Goal: Transaction & Acquisition: Download file/media

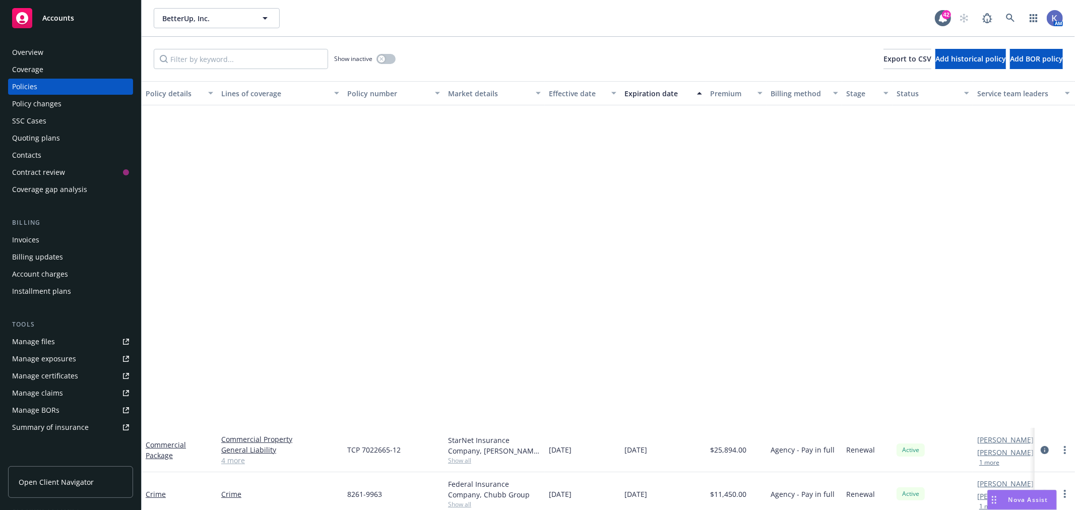
scroll to position [381, 0]
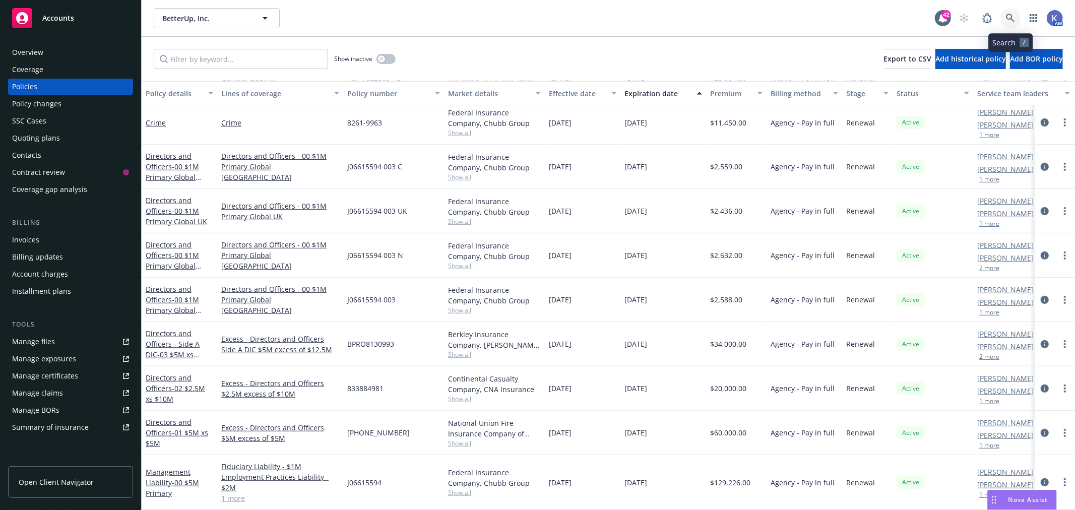
click at [1011, 17] on icon at bounding box center [1010, 18] width 9 height 9
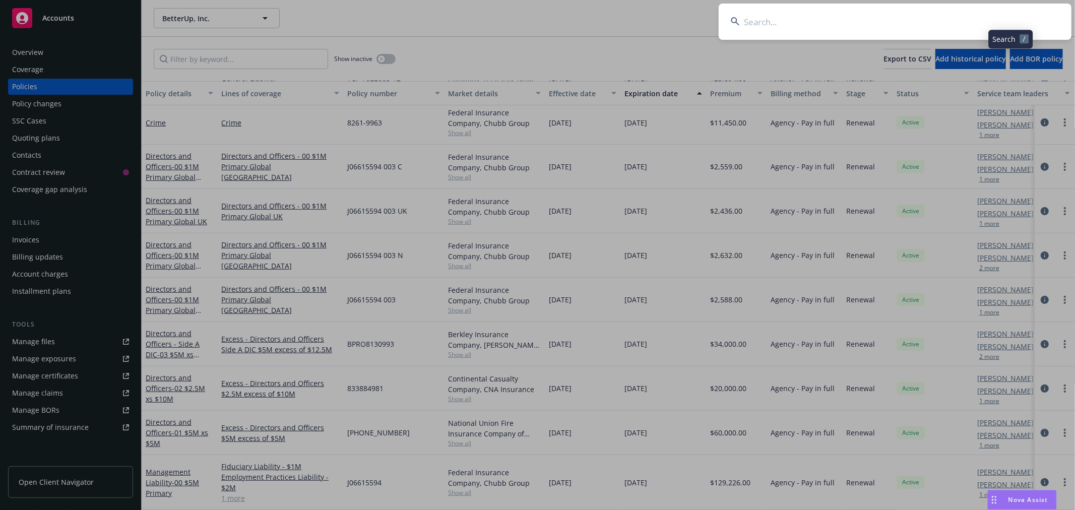
click at [978, 20] on input at bounding box center [895, 22] width 353 height 36
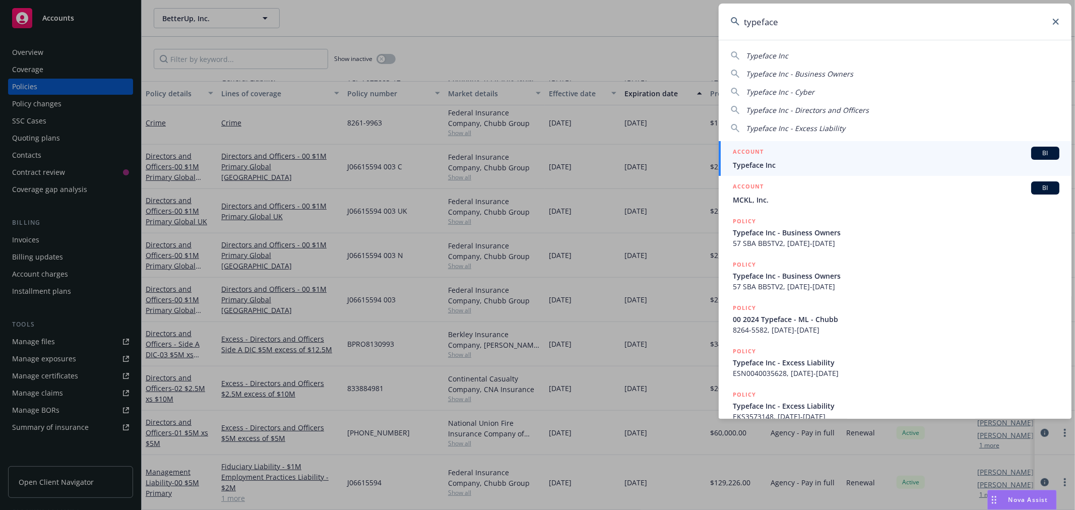
type input "typeface"
click at [768, 160] on span "Typeface Inc" at bounding box center [896, 165] width 327 height 11
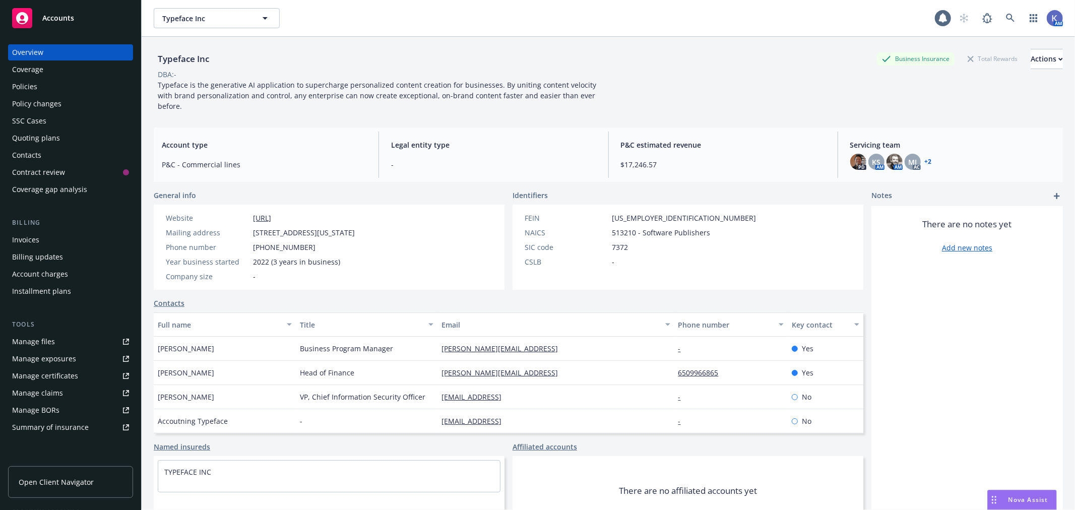
click at [35, 88] on div "Policies" at bounding box center [24, 87] width 25 height 16
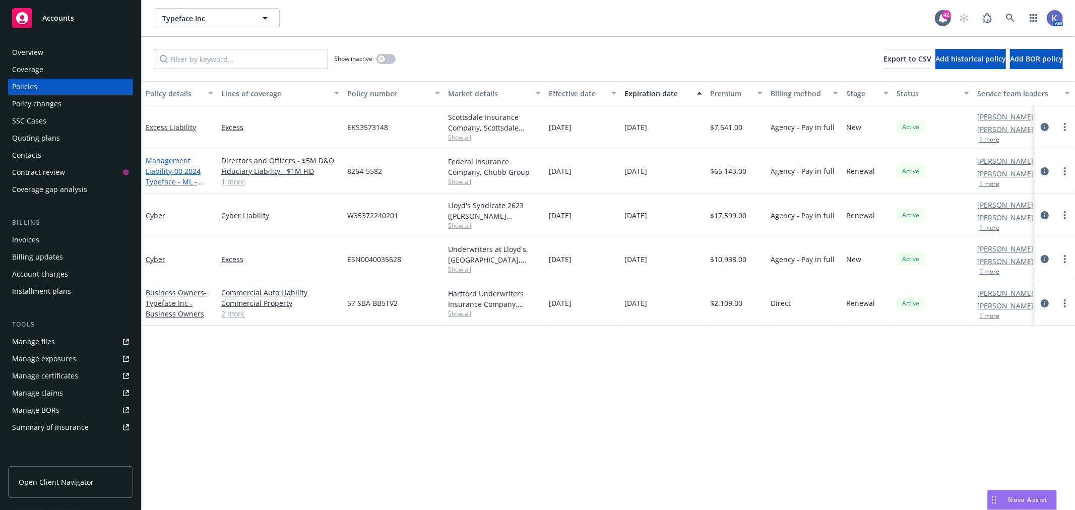
click at [168, 158] on link "Management Liability - 00 2024 Typeface - ML - Chubb" at bounding box center [173, 176] width 55 height 41
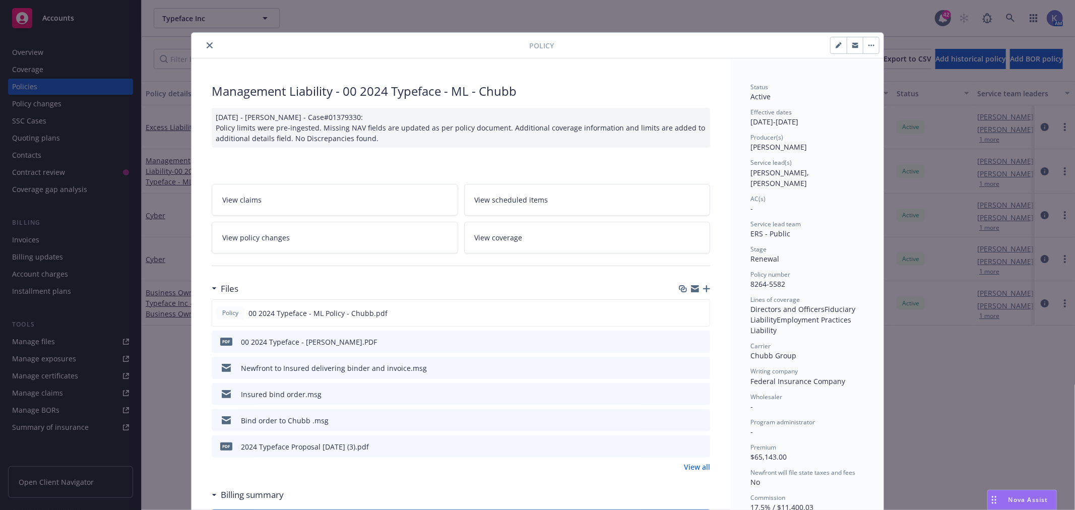
click at [697, 338] on icon "preview file" at bounding box center [700, 341] width 9 height 7
click at [207, 45] on icon "close" at bounding box center [210, 45] width 6 height 6
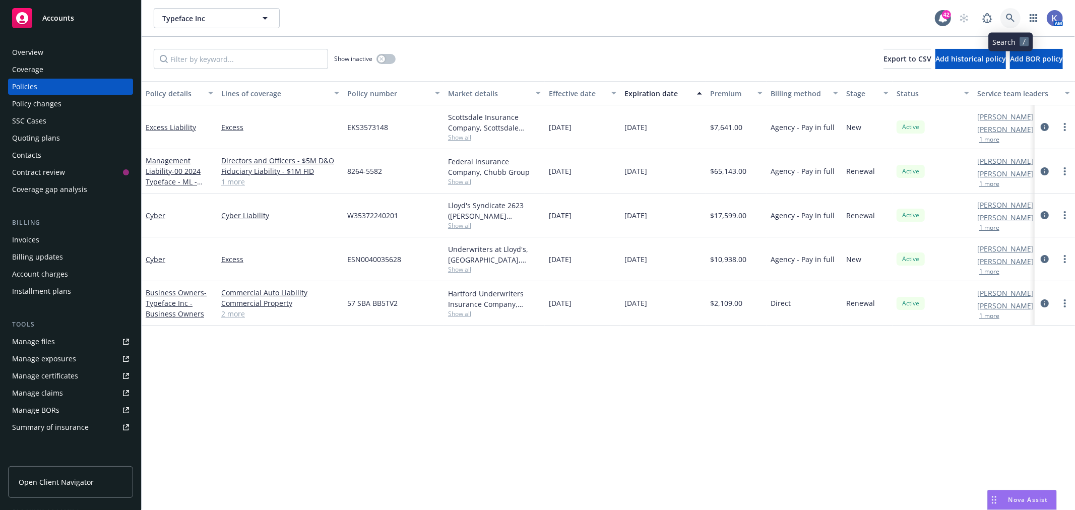
click at [1013, 19] on icon at bounding box center [1010, 18] width 9 height 9
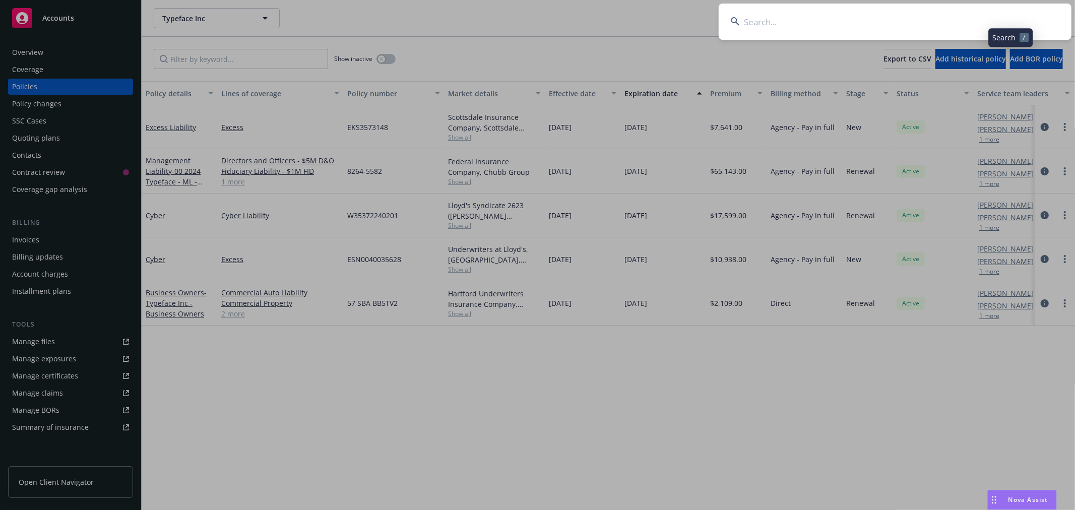
click at [933, 19] on input at bounding box center [895, 22] width 353 height 36
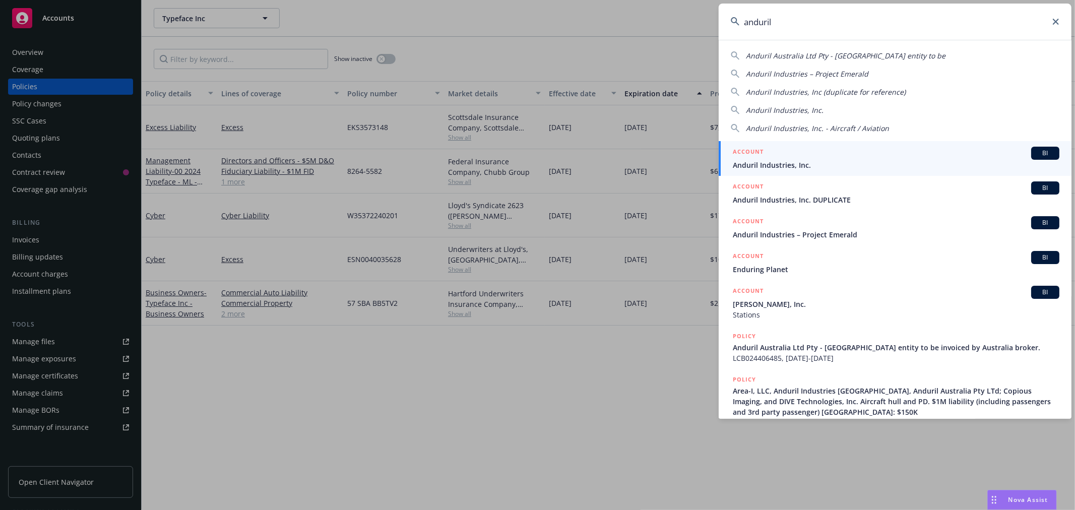
type input "anduril"
click at [757, 164] on span "Anduril Industries, Inc." at bounding box center [896, 165] width 327 height 11
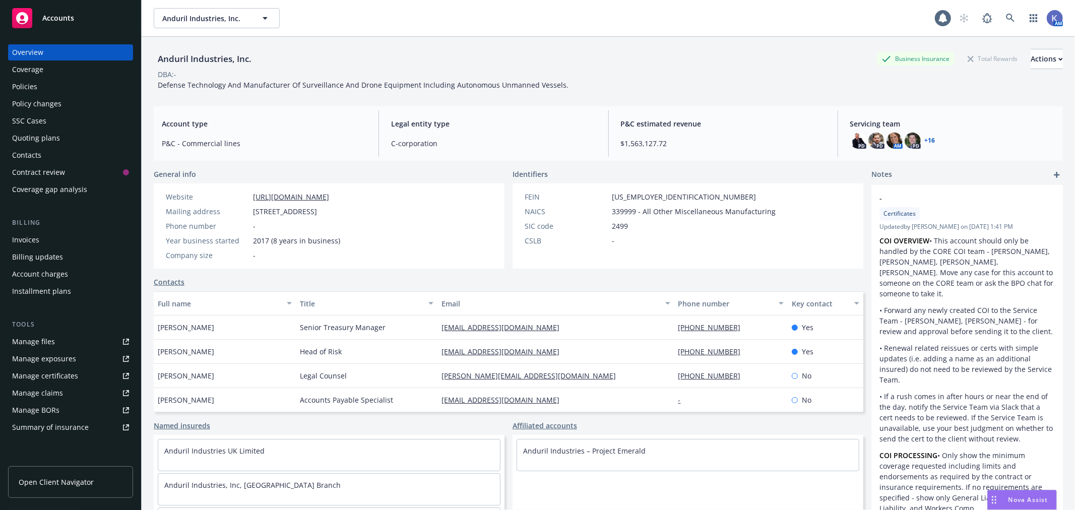
click at [35, 84] on div "Policies" at bounding box center [24, 87] width 25 height 16
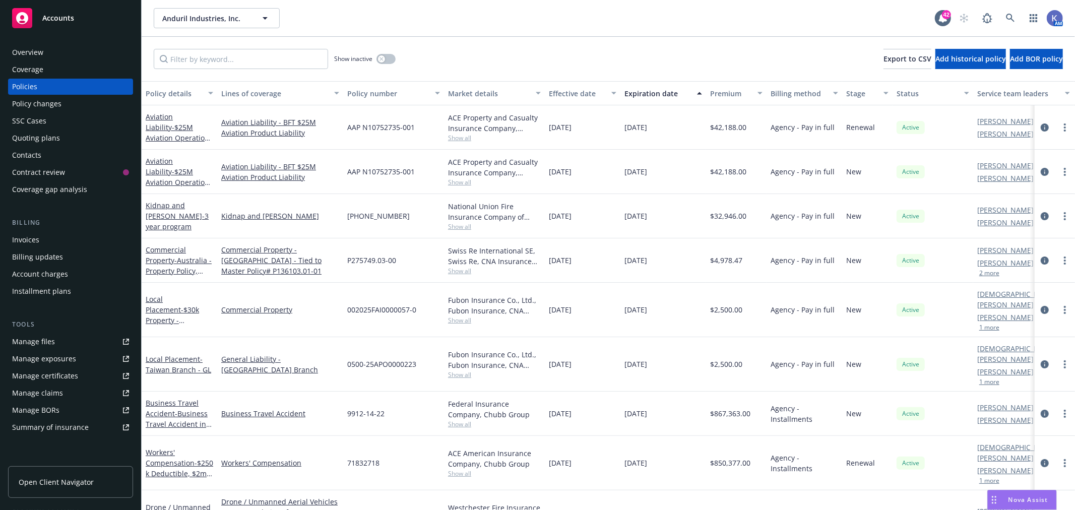
click at [468, 25] on div "Anduril Industries, Inc. Anduril Industries, Inc." at bounding box center [544, 18] width 781 height 20
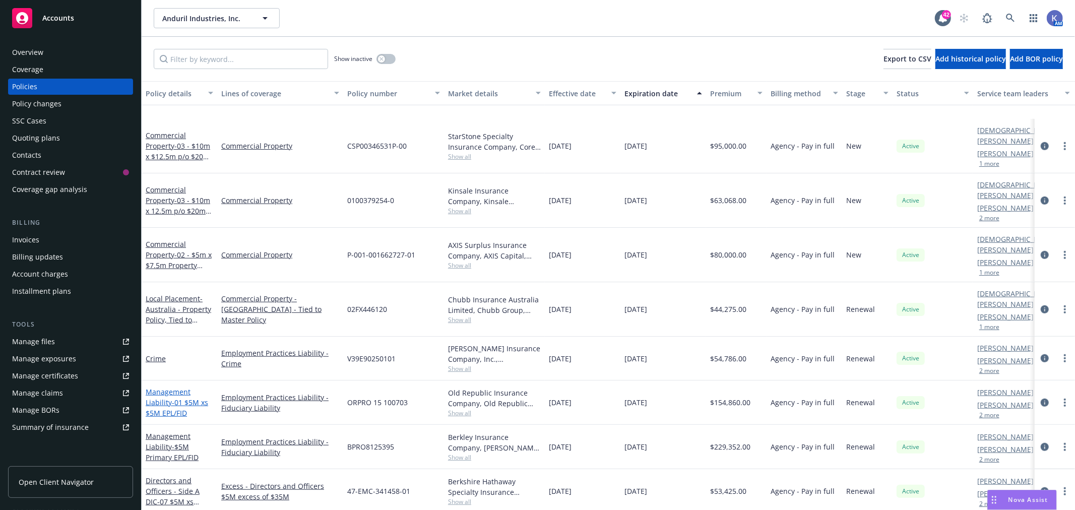
scroll to position [784, 0]
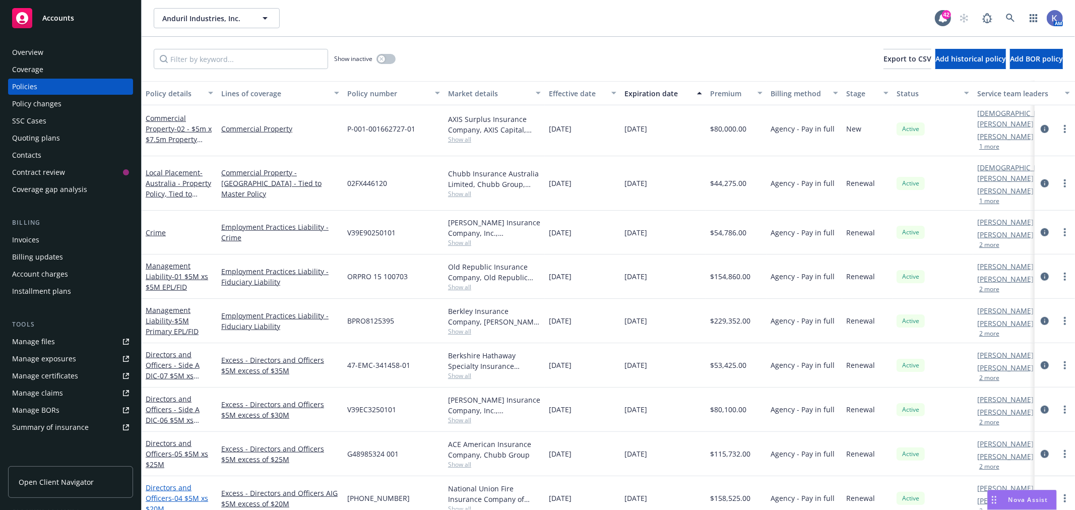
click at [182, 494] on span "- 04 $5M xs $20M" at bounding box center [177, 504] width 63 height 20
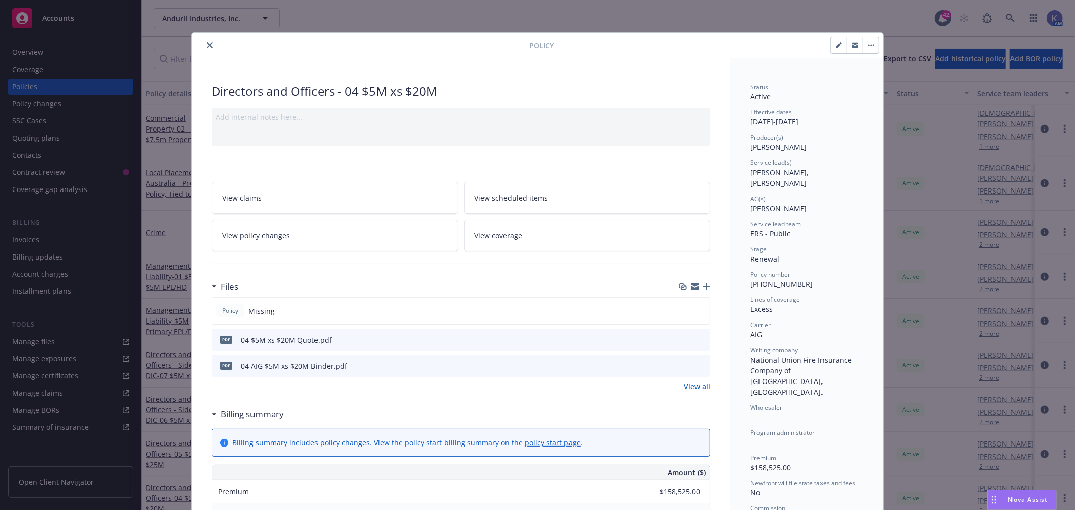
click at [703, 285] on icon "button" at bounding box center [706, 286] width 7 height 7
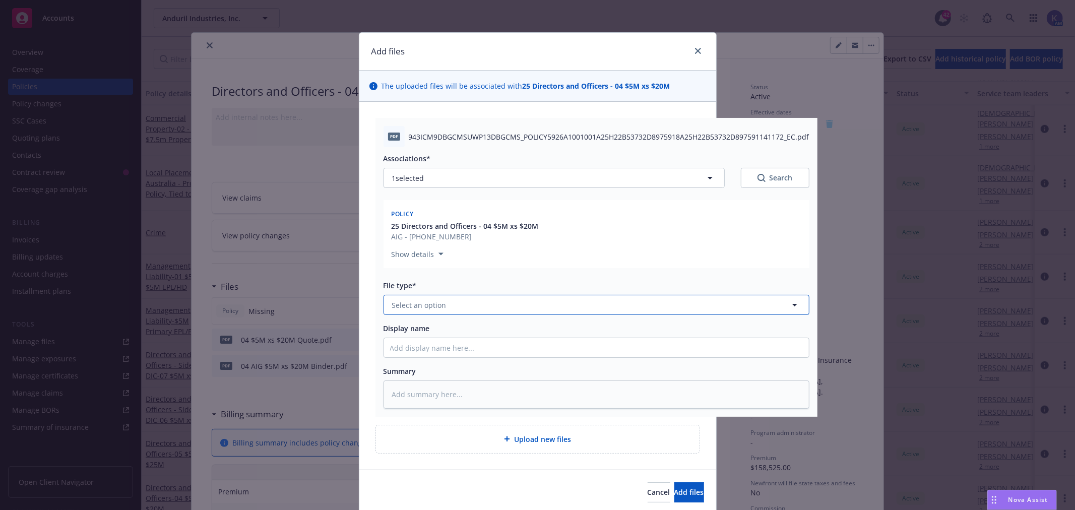
click at [420, 298] on button "Select an option" at bounding box center [597, 305] width 426 height 20
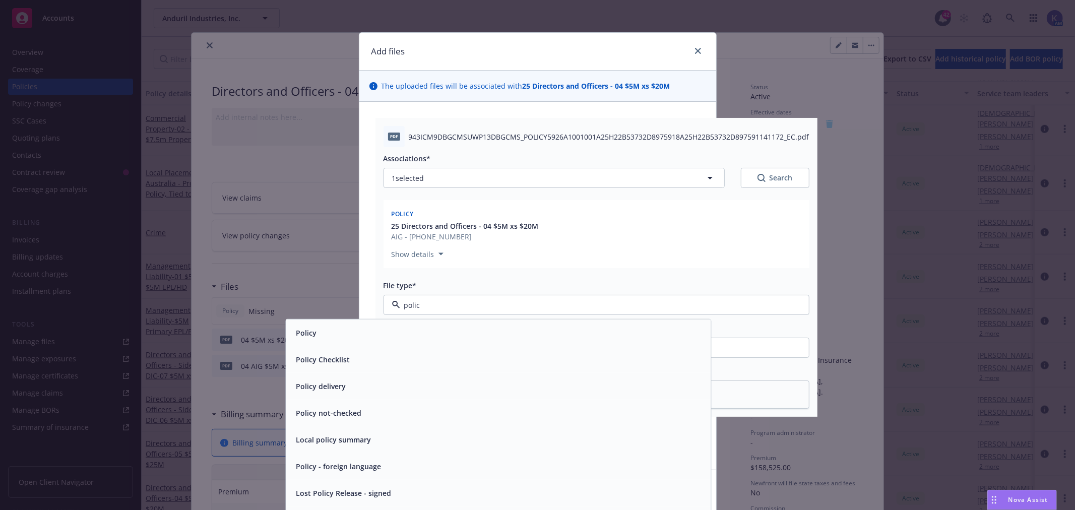
type input "policy"
click at [440, 325] on div "Policy" at bounding box center [498, 333] width 425 height 27
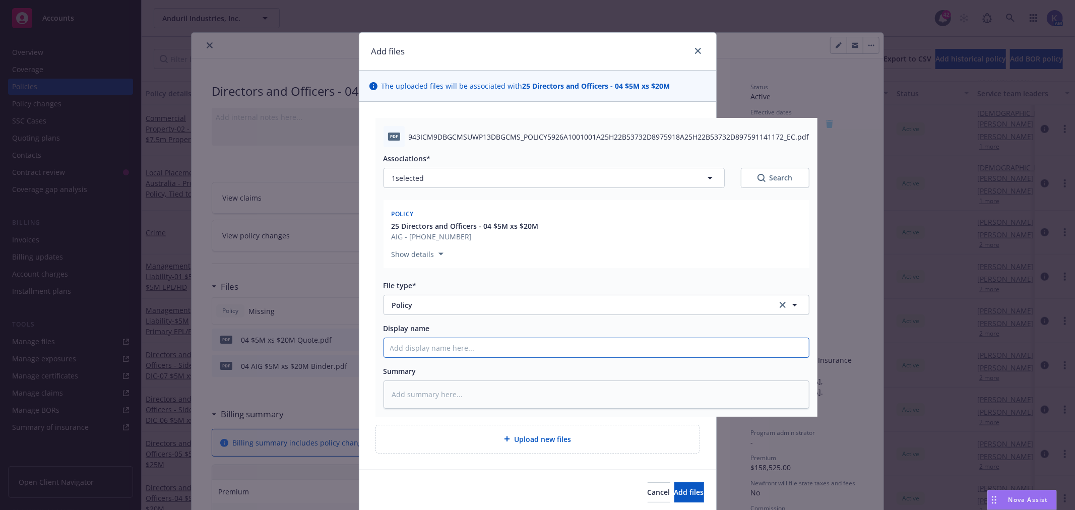
click at [461, 351] on input "Display name" at bounding box center [596, 347] width 425 height 19
type textarea "x"
type input "0"
type textarea "x"
type input "04"
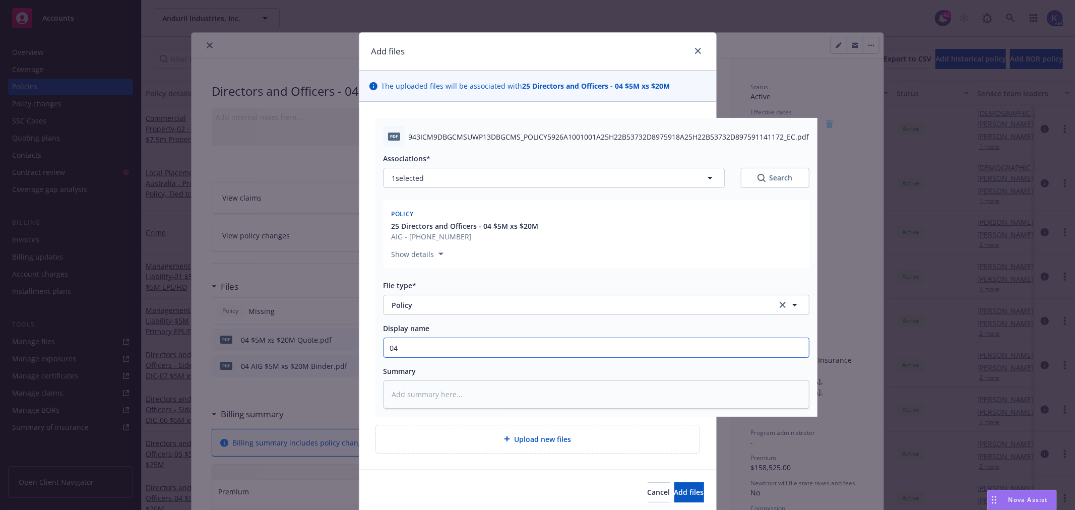
type textarea "x"
type input "04"
type textarea "x"
type input "04 A"
type textarea "x"
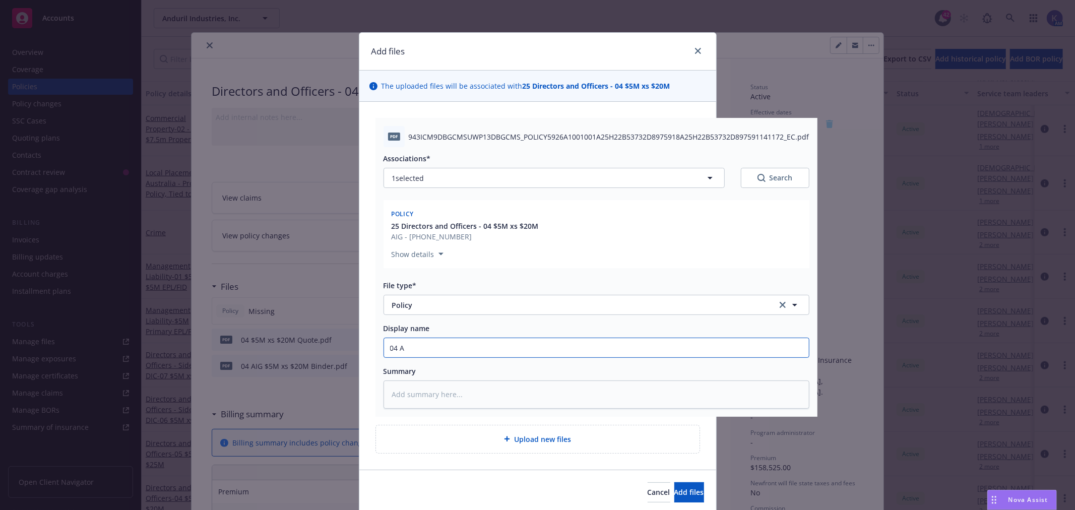
type input "04 An"
type textarea "x"
type input "04 And"
type textarea "x"
type input "04 Andu"
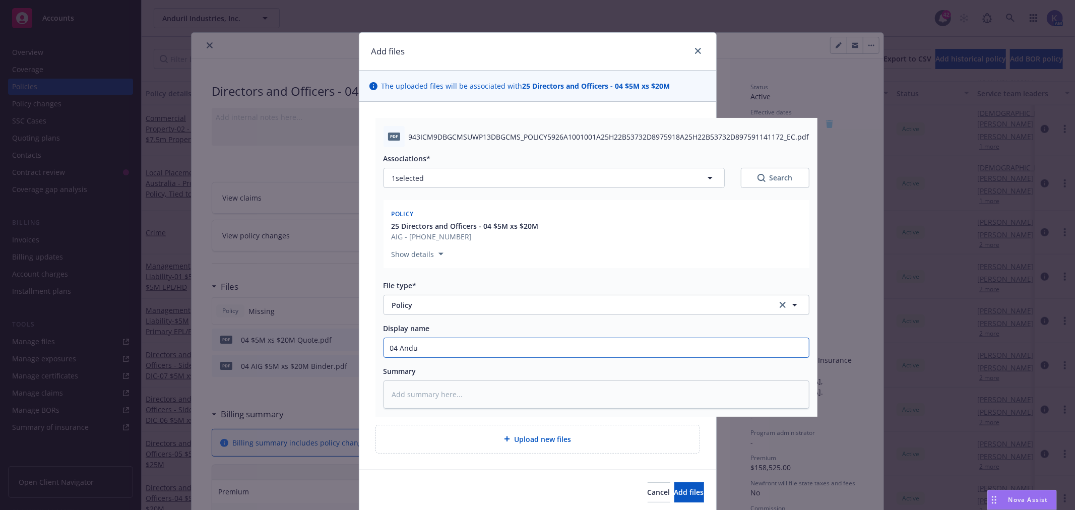
type textarea "x"
type input "04 Andur"
type textarea "x"
type input "04 Anduri"
type textarea "x"
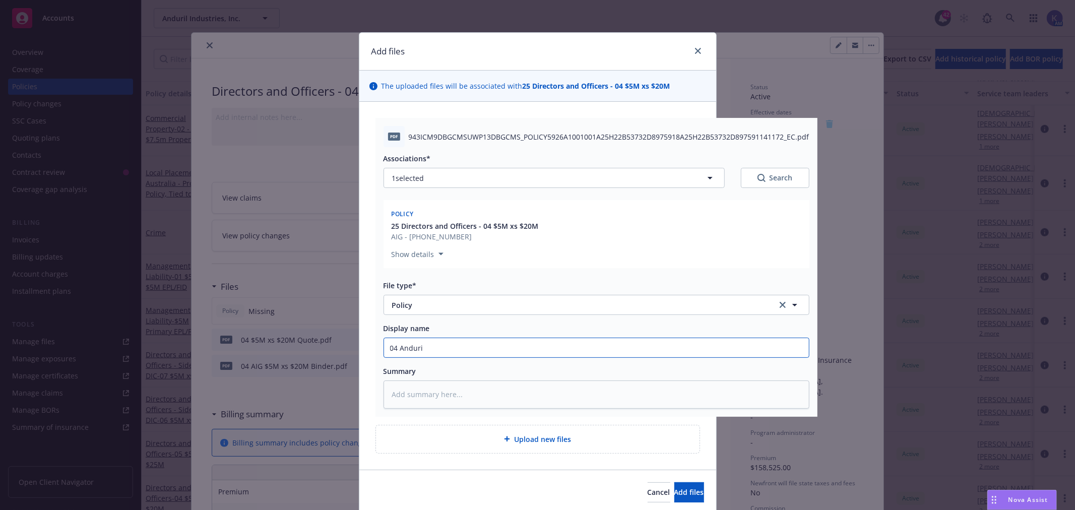
type input "04 Anduril"
type textarea "x"
type input "04 Anduril"
click at [395, 349] on input "04 Anduril" at bounding box center [596, 347] width 425 height 19
type textarea "x"
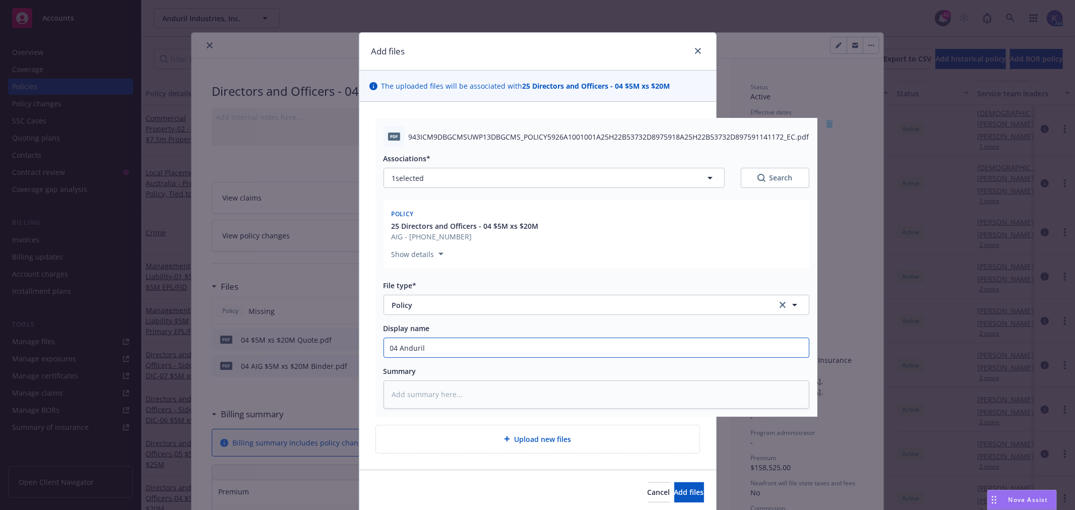
type input "04 2Anduril"
type textarea "x"
type input "04 20Anduril"
type textarea "x"
type input "04 202Anduril"
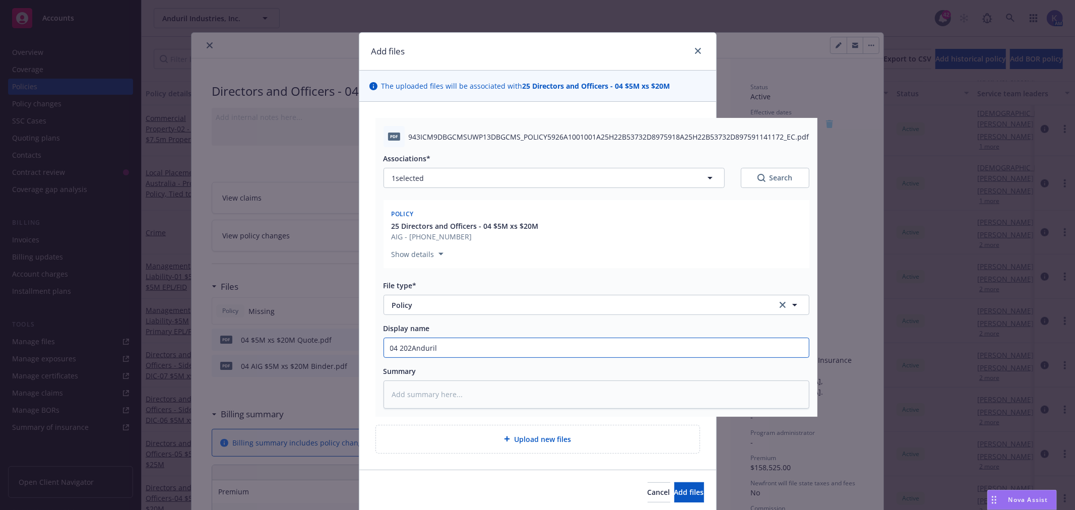
type textarea "x"
type input "04 2025Anduril"
type textarea "x"
type input "04 2025 Anduril"
click at [457, 350] on input "04 2025 Anduril" at bounding box center [596, 347] width 425 height 19
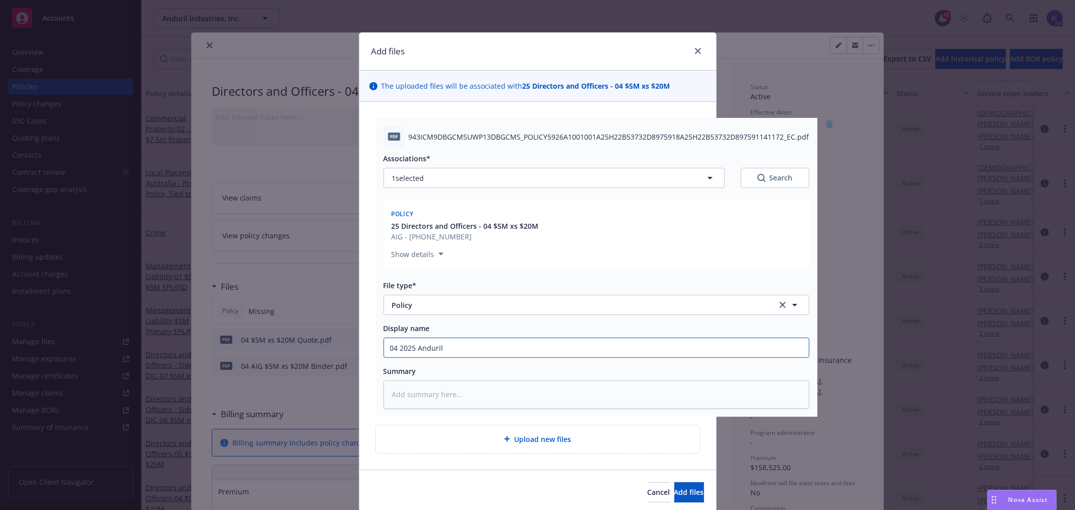
type textarea "x"
type input "04 2025 Anduril -"
type textarea "x"
type input "04 2025 Anduril -"
type textarea "x"
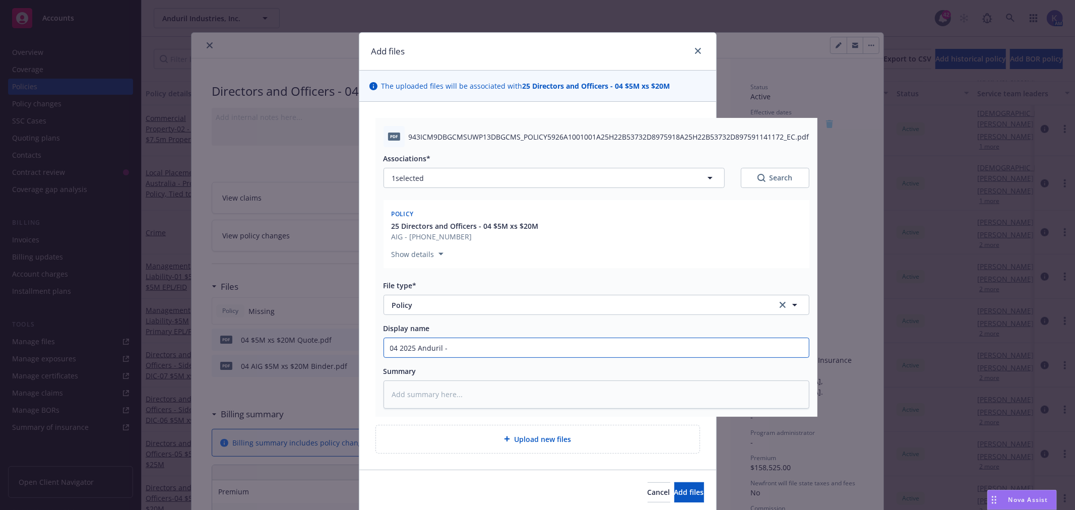
type input "04 2025 Anduril - 5"
type textarea "x"
type input "04 2025 Anduril - 5x"
type textarea "x"
type input "04 2025 Anduril - 5x2"
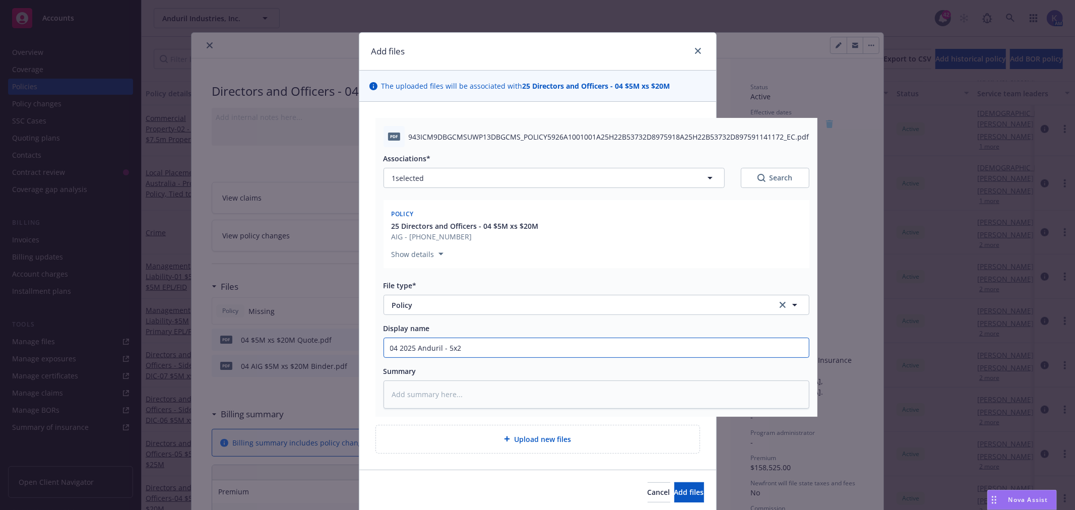
type textarea "x"
type input "04 2025 Anduril - 5x25"
type textarea "x"
type input "04 2025 Anduril - 5x2"
type textarea "x"
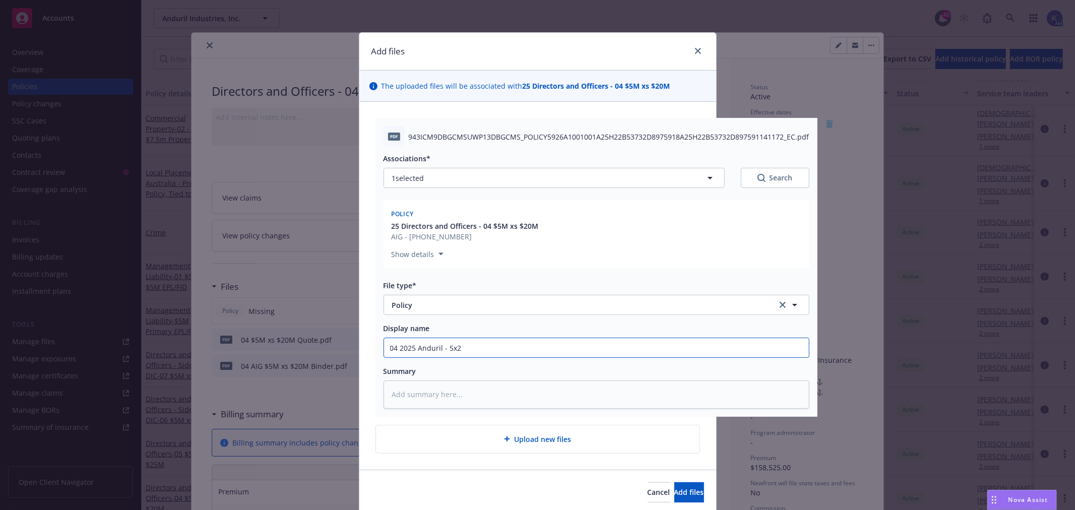
type input "04 2025 Anduril - 5x20"
type textarea "x"
type input "04 2025 Anduril - 5x20"
type textarea "x"
type input "04 2025 Anduril - 5x20 Q"
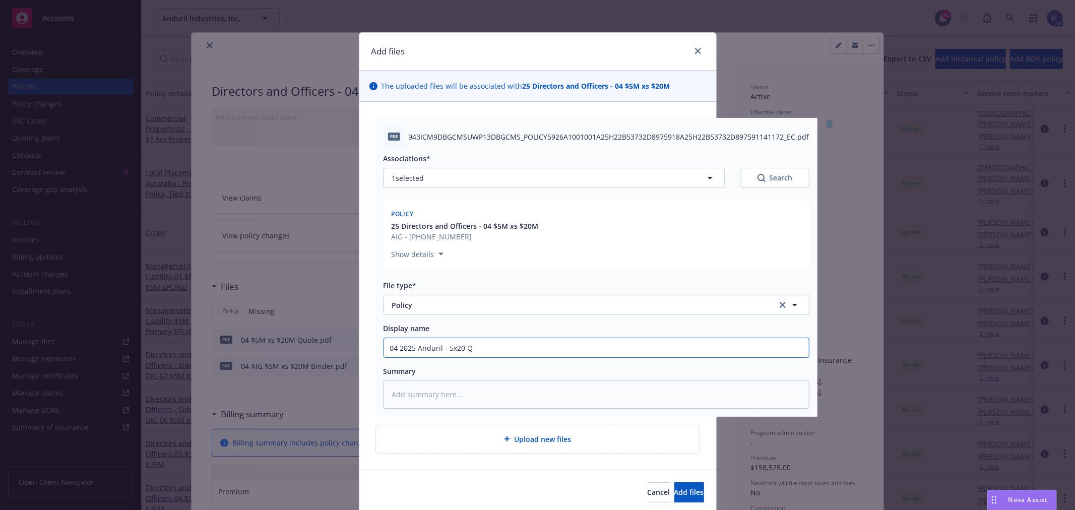
type textarea "x"
type input "04 2025 Anduril - 5x20"
type textarea "x"
type input "04 2025 Anduril - 5x20 P"
type textarea "x"
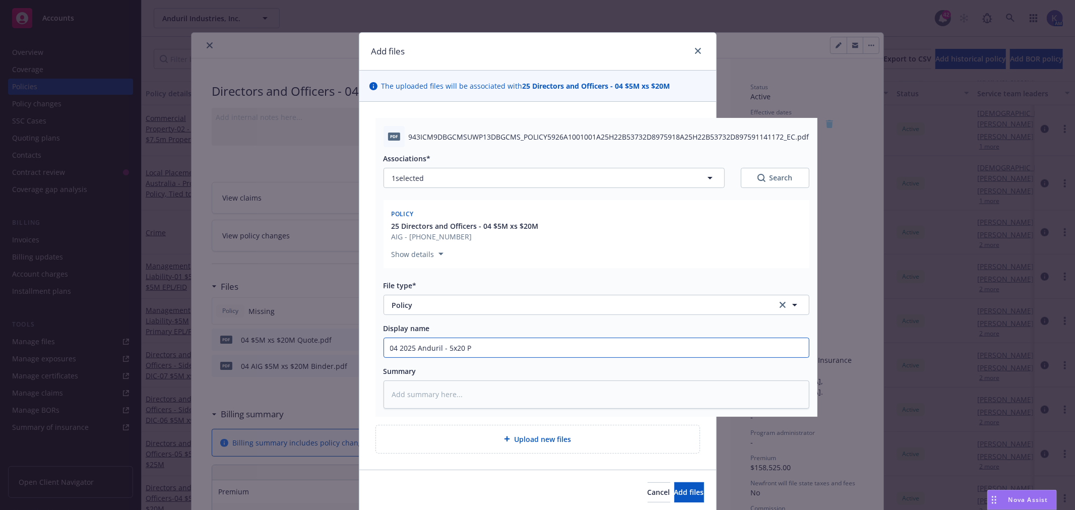
type input "04 2025 Anduril - 5x20 Po"
type textarea "x"
type input "04 2025 Anduril - 5x20 Pol"
type textarea "x"
type input "04 2025 Anduril - 5x20 Poli"
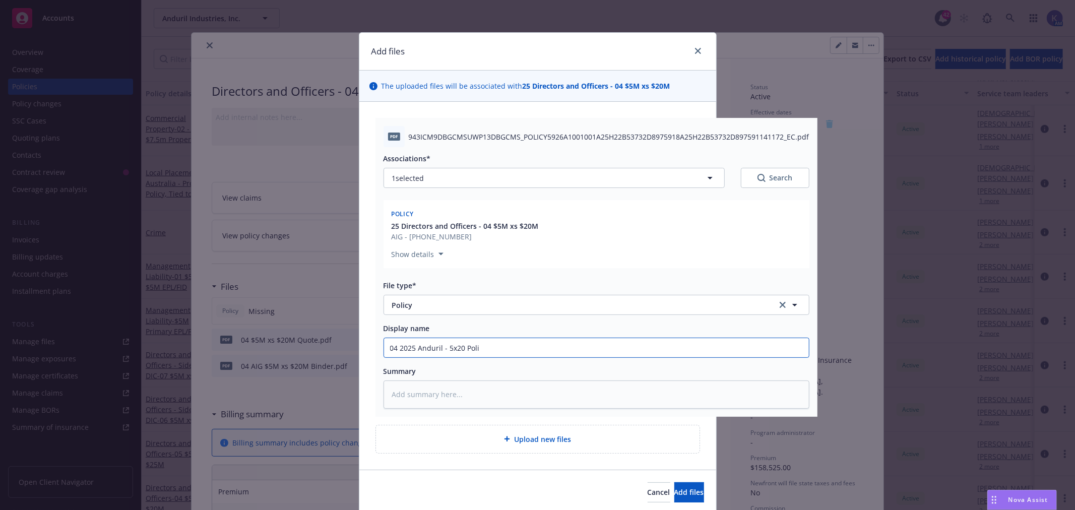
type textarea "x"
type input "04 2025 Anduril - 5x20 Polic"
type textarea "x"
type input "04 2025 Anduril - 5x20 Policy"
type textarea "x"
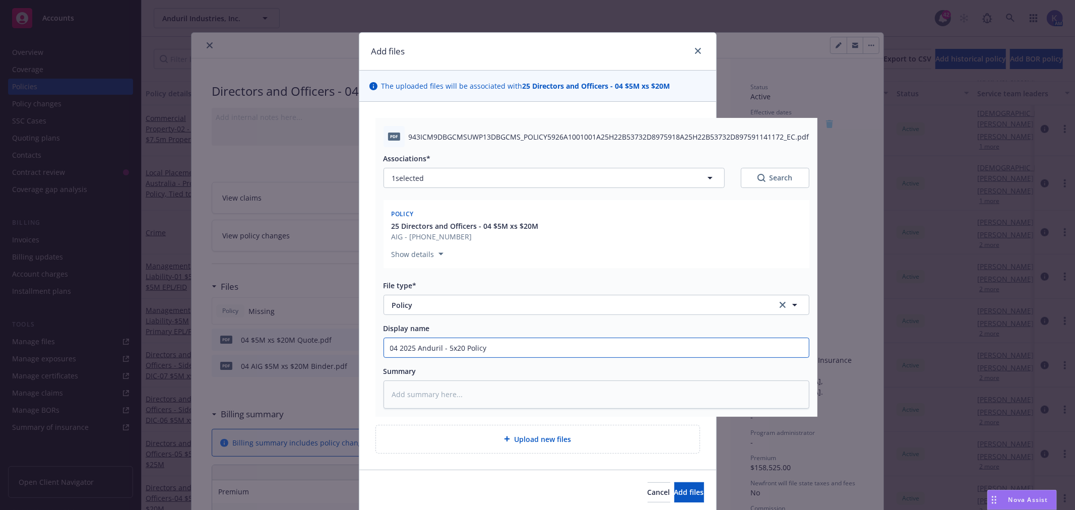
type input "04 2025 Anduril - 5x20 Policy"
type textarea "x"
type input "04 2025 Anduril - 5x20 Policy -"
type textarea "x"
type input "04 2025 Anduril - 5x20 Policy -"
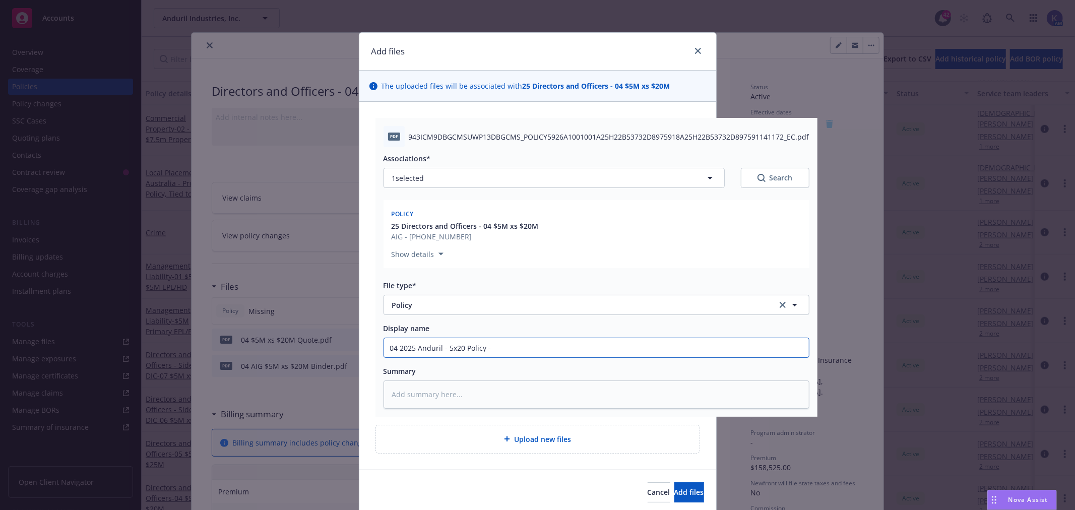
type textarea "x"
type input "04 2025 Anduril - 5x20 Policy - A"
type textarea "x"
type input "04 2025 Anduril - 5x20 Policy - AI"
type textarea "x"
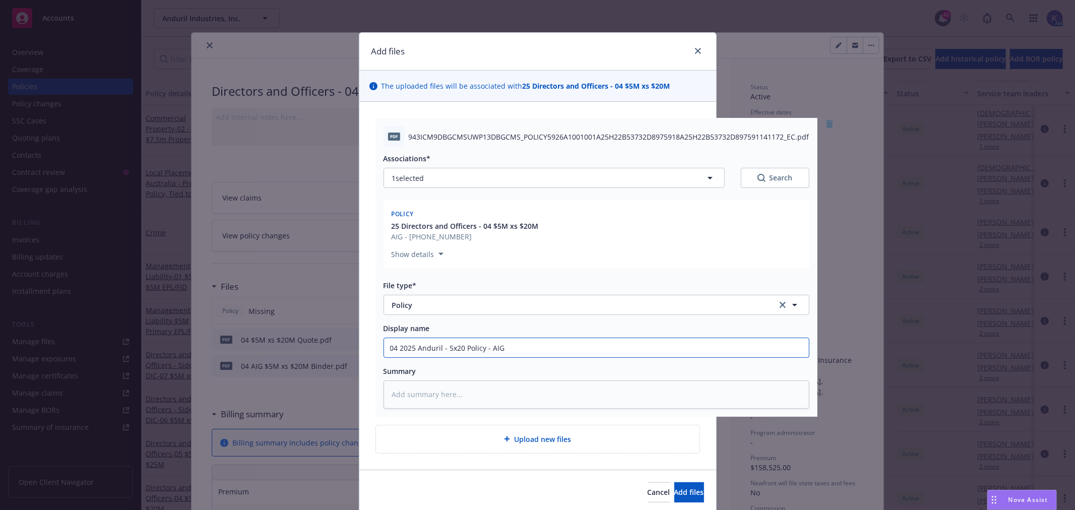
type input "04 2025 Anduril - 5x20 Policy - AIG"
click at [641, 263] on div "Policy 25 Directors and Officers - 04 $5M xs $20M AIG - [PHONE_NUMBER] Show det…" at bounding box center [597, 234] width 426 height 68
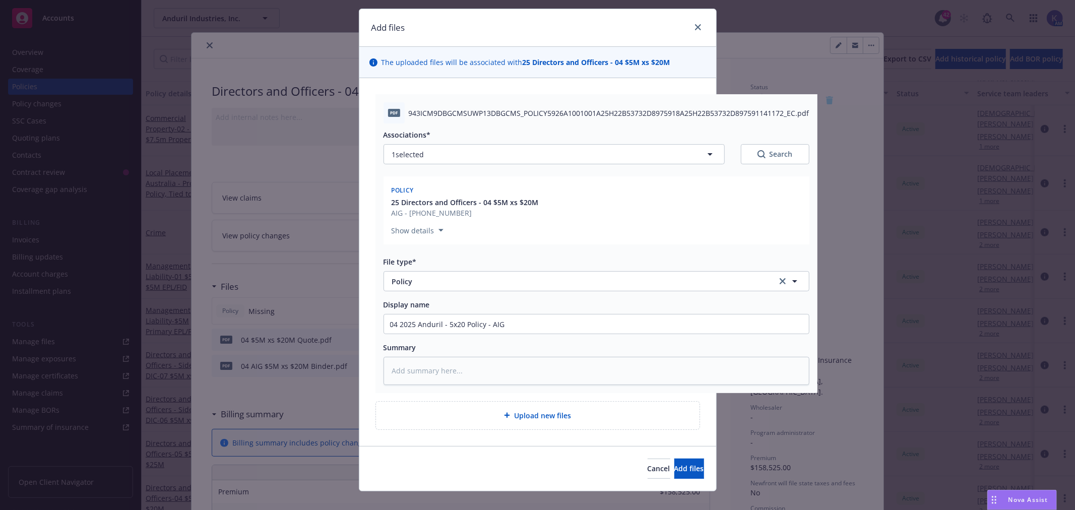
scroll to position [37, 0]
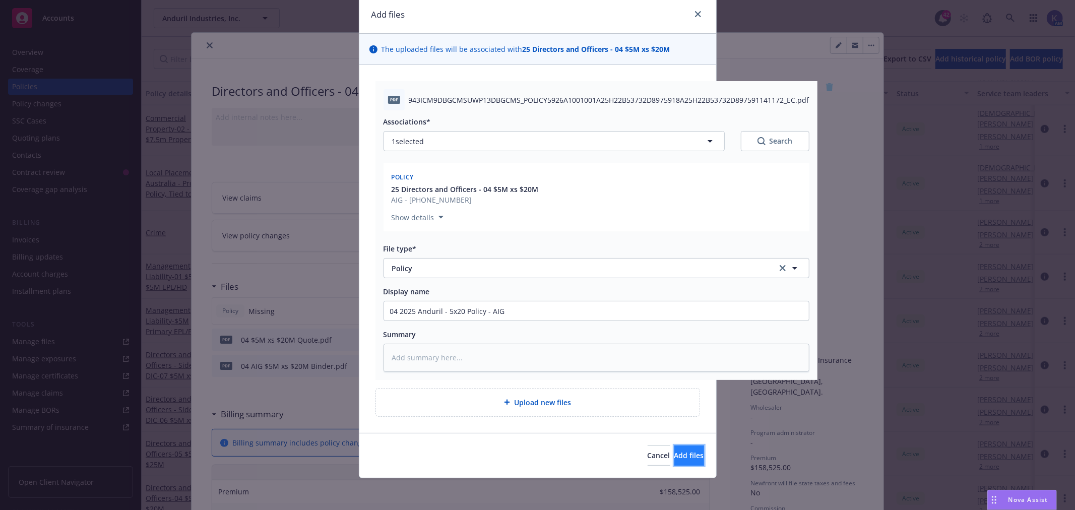
click at [675, 455] on span "Add files" at bounding box center [690, 456] width 30 height 10
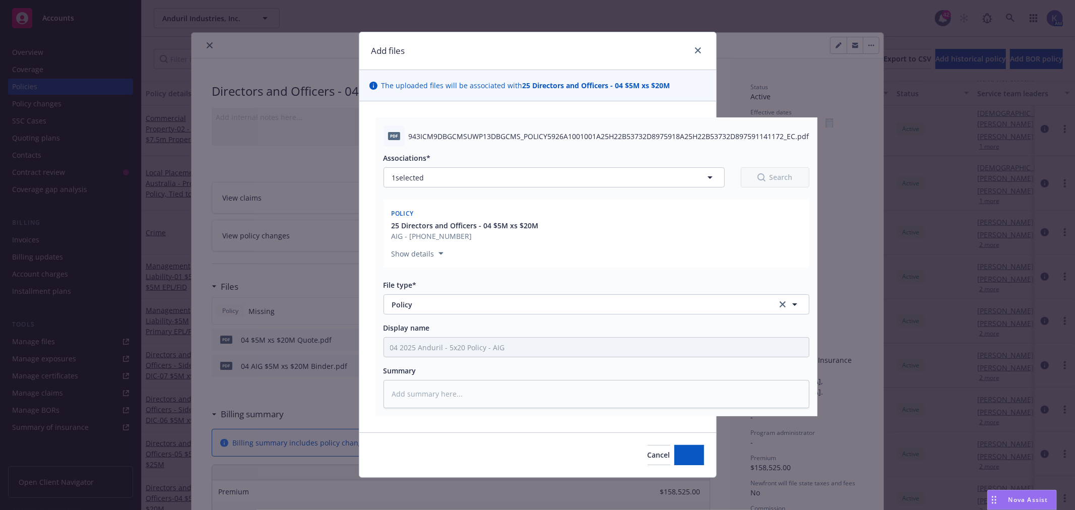
scroll to position [1, 0]
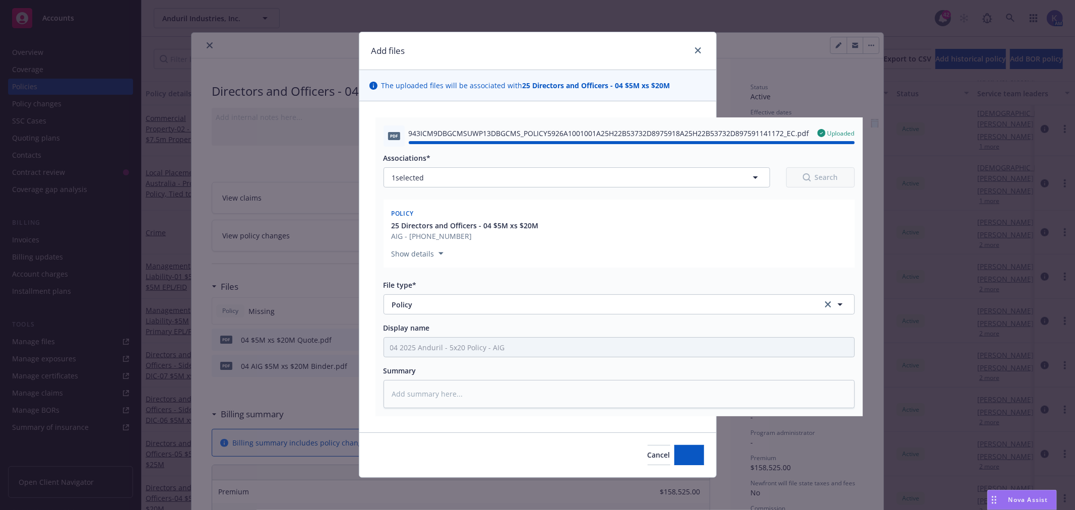
type textarea "x"
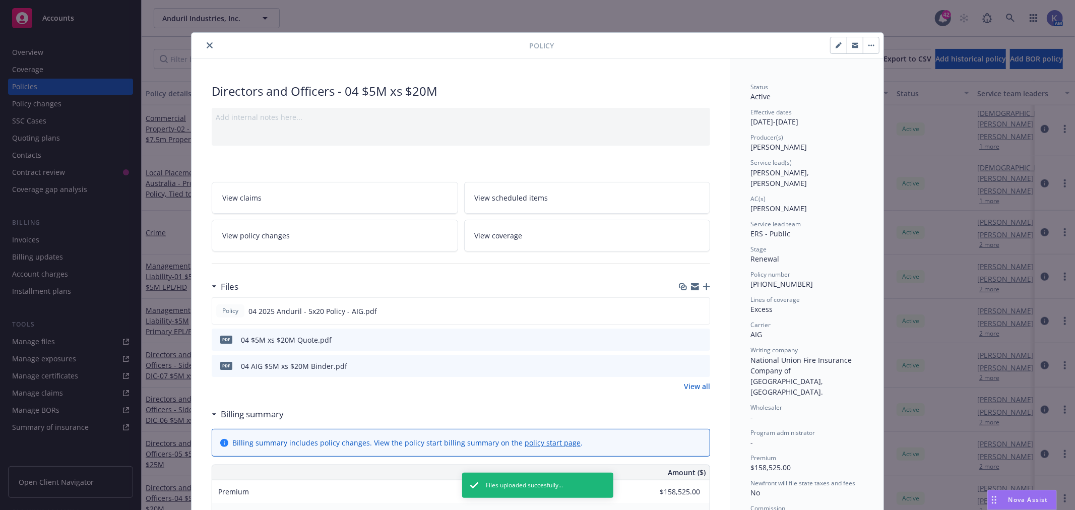
click at [207, 42] on icon "close" at bounding box center [210, 45] width 6 height 6
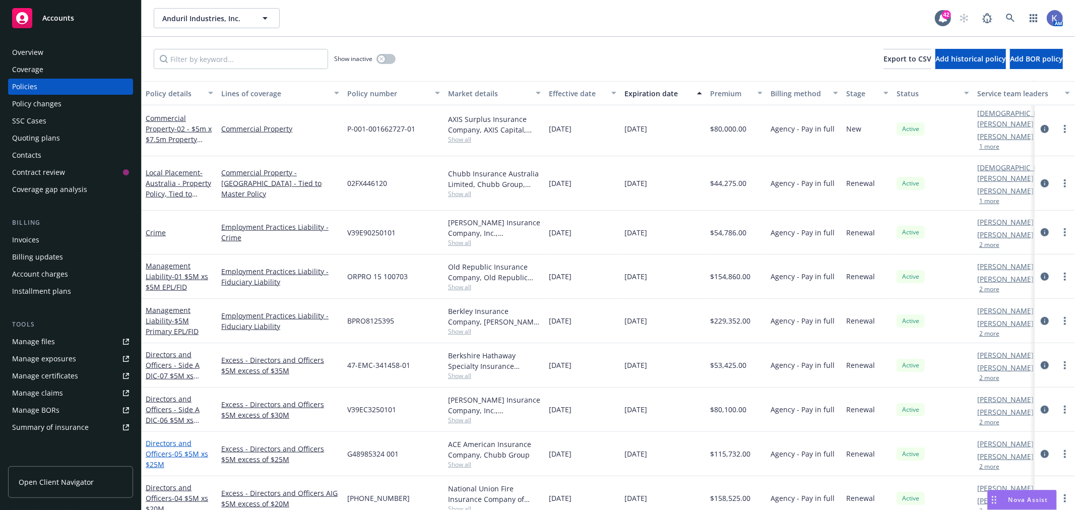
click at [173, 449] on span "- 05 $5M xs $25M" at bounding box center [177, 459] width 63 height 20
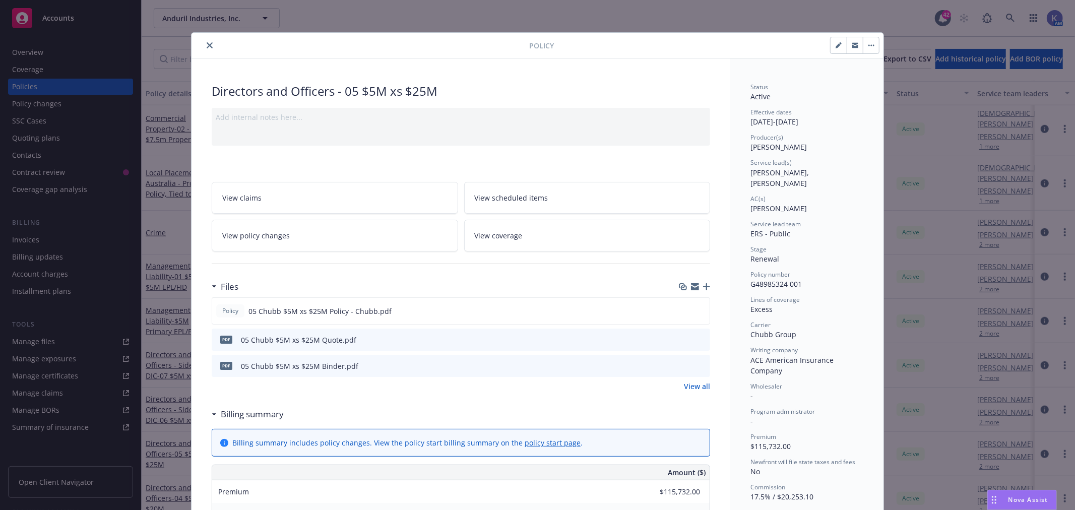
click at [207, 47] on icon "close" at bounding box center [210, 45] width 6 height 6
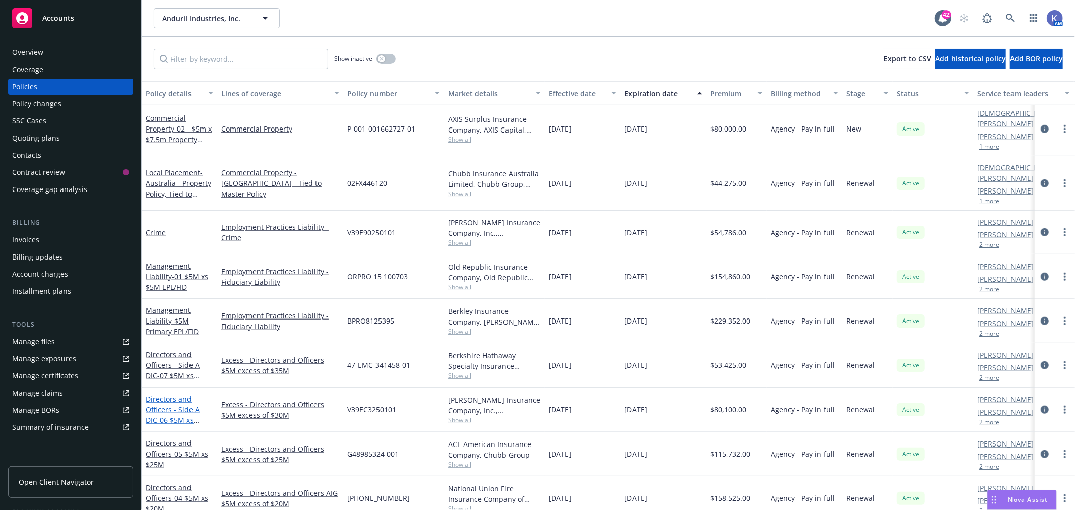
click at [174, 394] on link "Directors and Officers - Side A DIC - 06 $5M xs $30M Lead" at bounding box center [173, 414] width 54 height 41
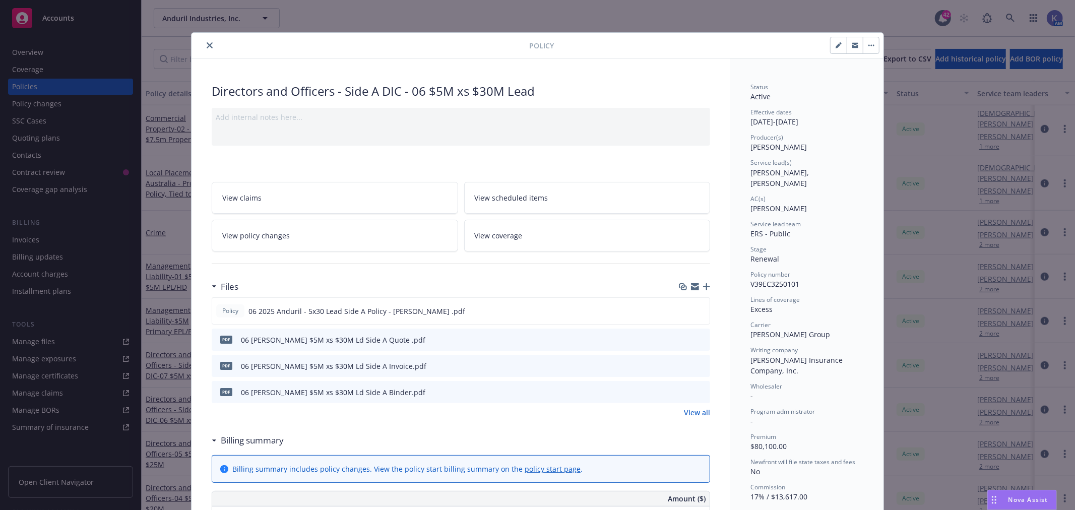
click at [207, 44] on icon "close" at bounding box center [210, 45] width 6 height 6
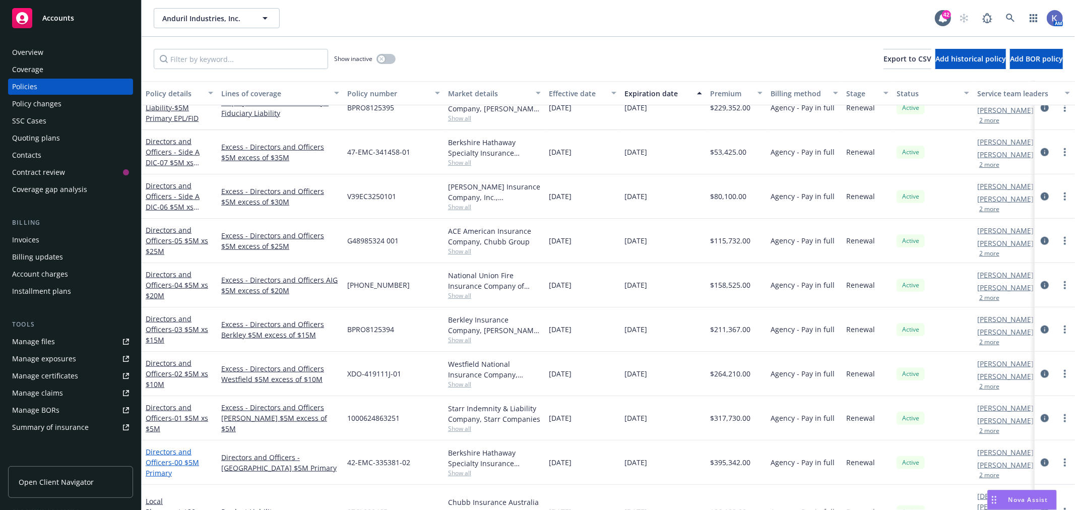
scroll to position [952, 0]
click at [164, 451] on link "Directors and Officers - 00 $5M Primary" at bounding box center [172, 462] width 53 height 31
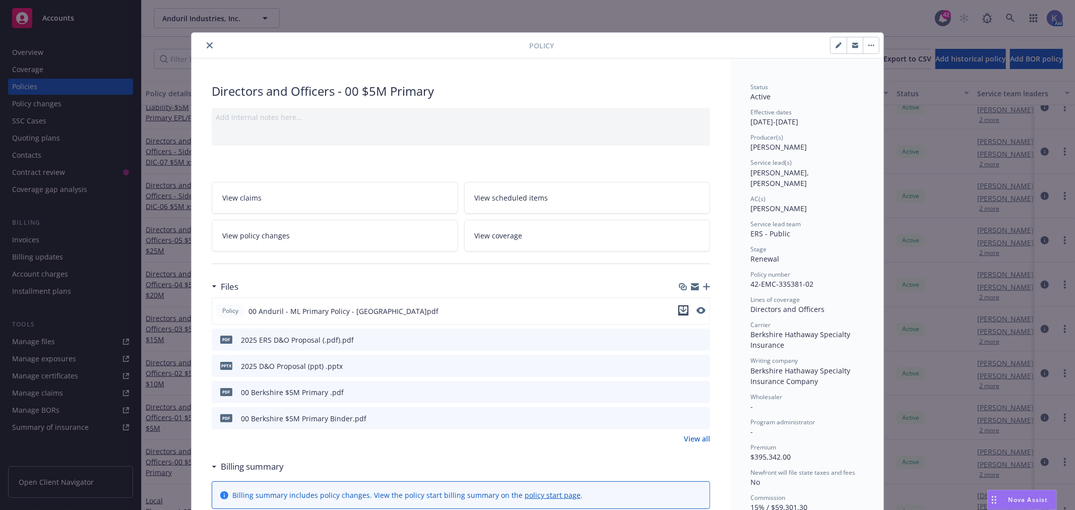
click at [681, 310] on icon "download file" at bounding box center [684, 310] width 7 height 6
click at [207, 44] on icon "close" at bounding box center [210, 45] width 6 height 6
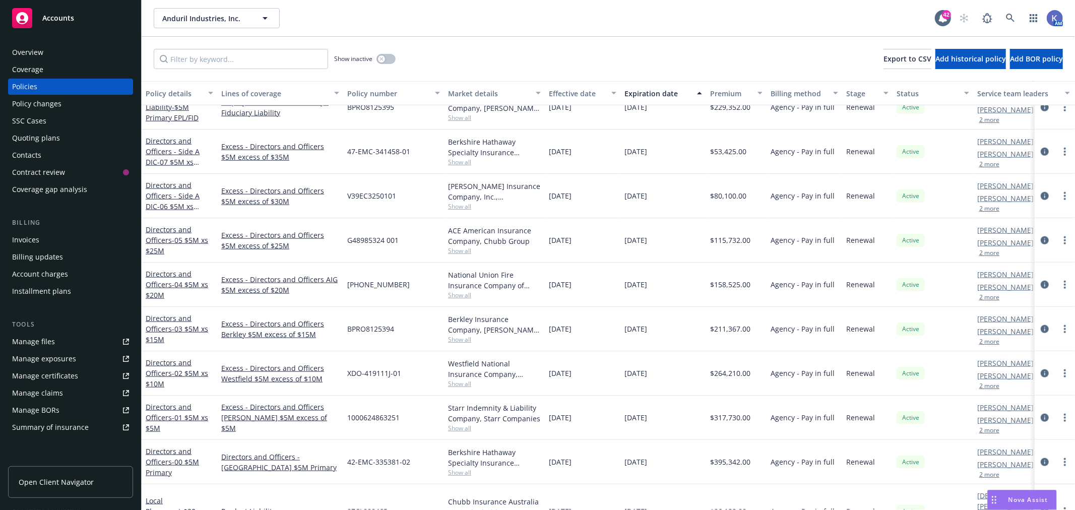
click at [187, 411] on div "Directors and Officers - 01 $5M xs $5M" at bounding box center [180, 418] width 68 height 32
click at [179, 414] on span "- 01 $5M xs $5M" at bounding box center [177, 423] width 63 height 20
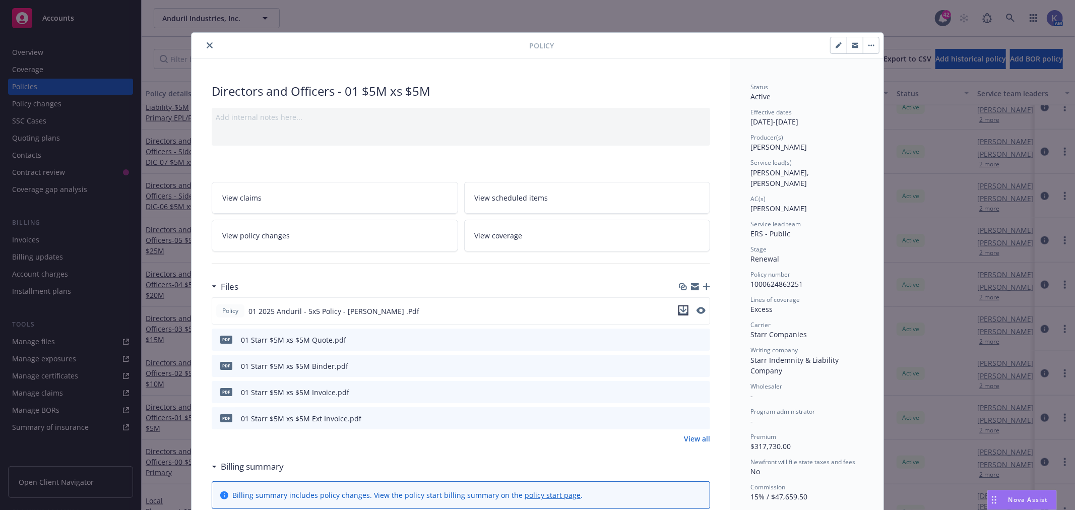
click at [681, 311] on icon "download file" at bounding box center [684, 310] width 7 height 6
click at [208, 44] on icon "close" at bounding box center [210, 45] width 6 height 6
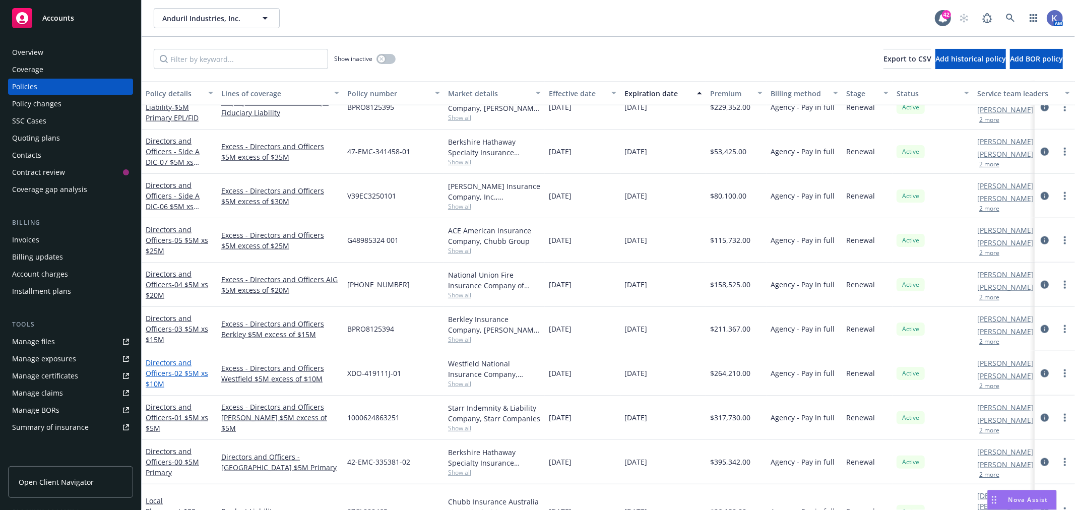
click at [182, 370] on span "- 02 $5M xs $10M" at bounding box center [177, 379] width 63 height 20
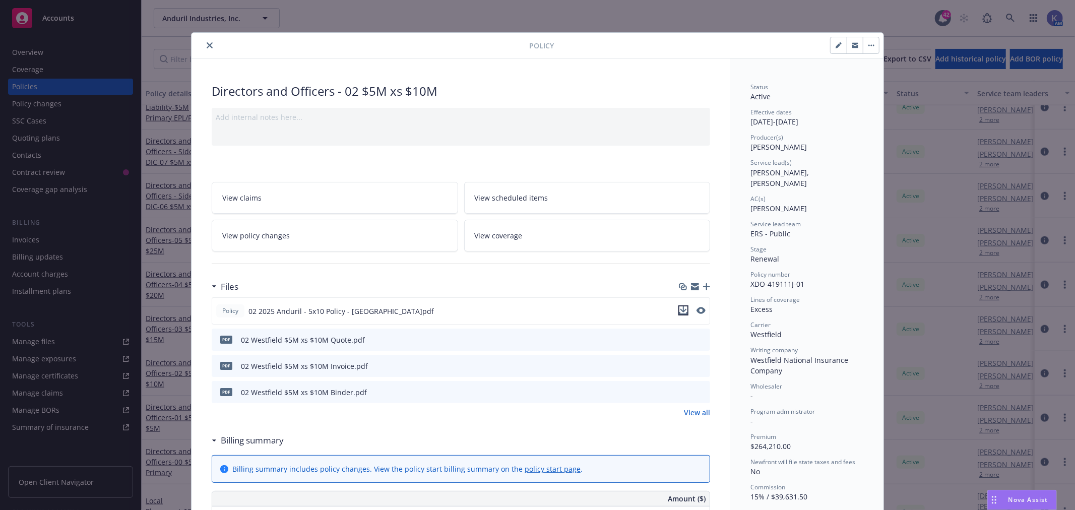
click at [681, 310] on icon "download file" at bounding box center [684, 310] width 7 height 6
click at [207, 47] on icon "close" at bounding box center [210, 45] width 6 height 6
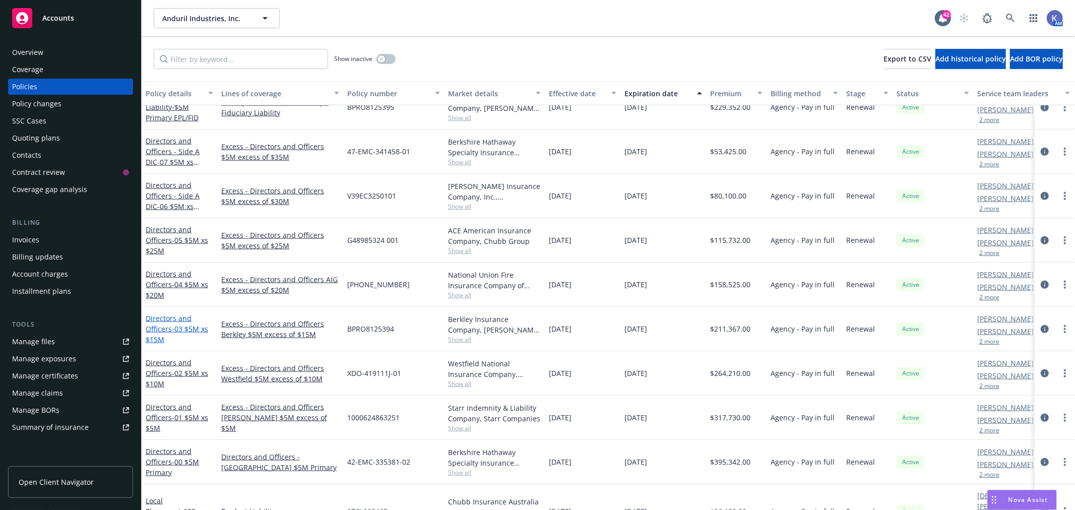
click at [183, 328] on span "- 03 $5M xs $15M" at bounding box center [177, 334] width 63 height 20
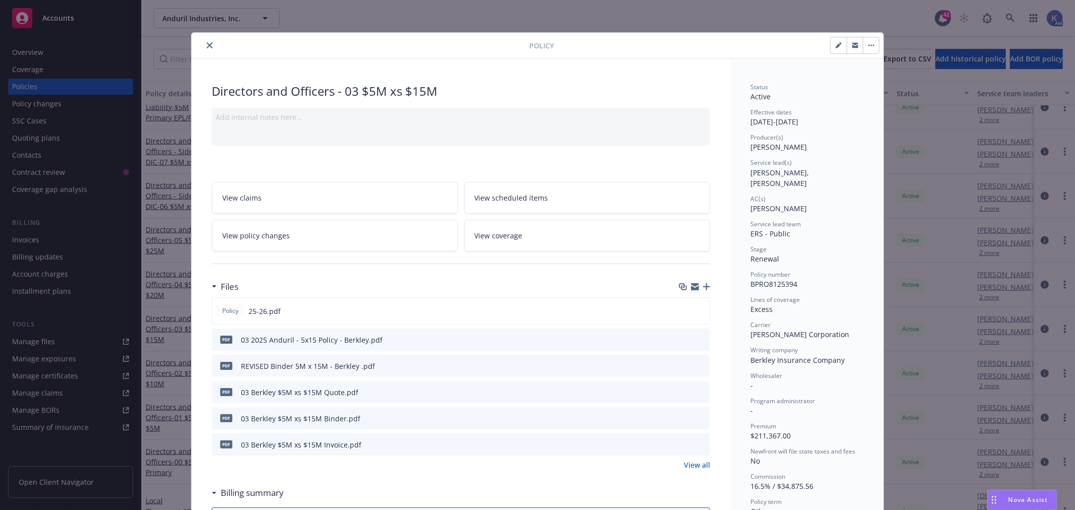
click at [684, 337] on div at bounding box center [693, 340] width 25 height 11
click at [681, 338] on icon "download file" at bounding box center [684, 339] width 8 height 8
click at [207, 45] on icon "close" at bounding box center [210, 45] width 6 height 6
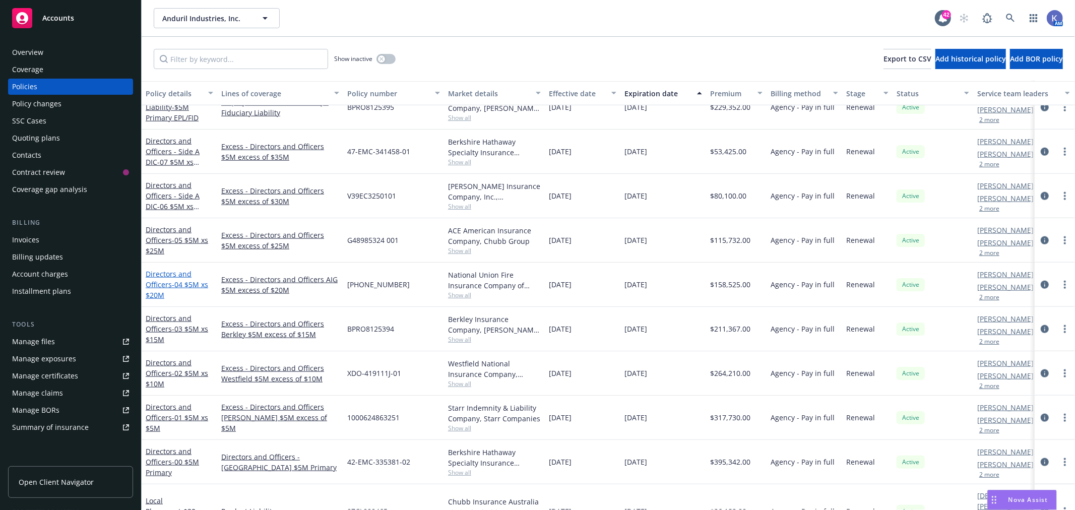
click at [173, 281] on span "- 04 $5M xs $20M" at bounding box center [177, 290] width 63 height 20
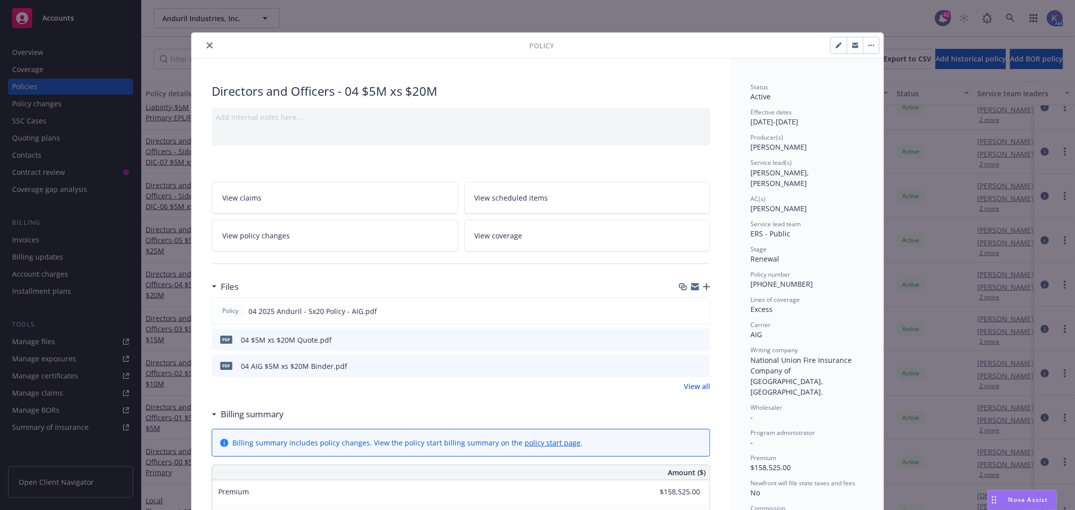
scroll to position [30, 0]
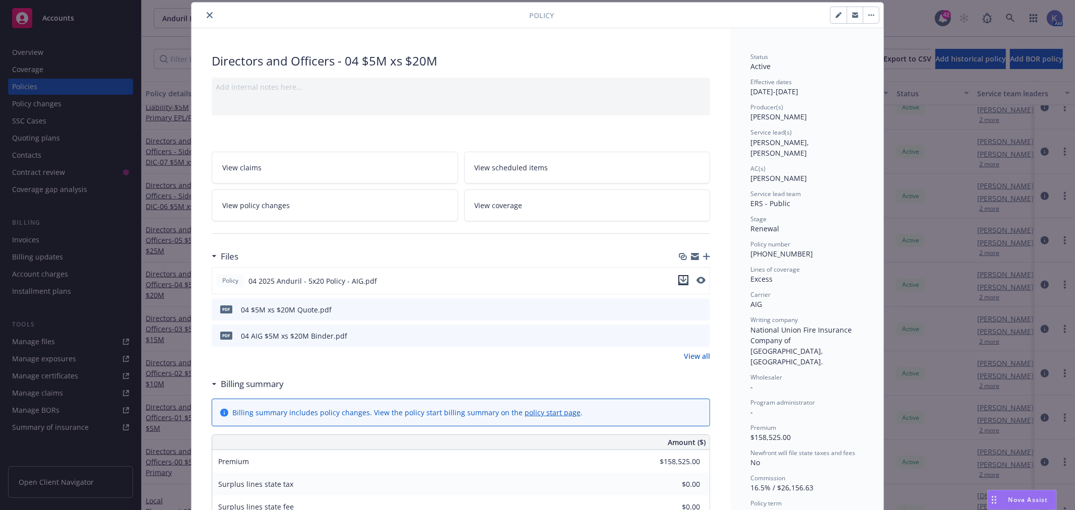
click at [681, 281] on icon "download file" at bounding box center [684, 279] width 7 height 6
click at [207, 16] on icon "close" at bounding box center [210, 15] width 6 height 6
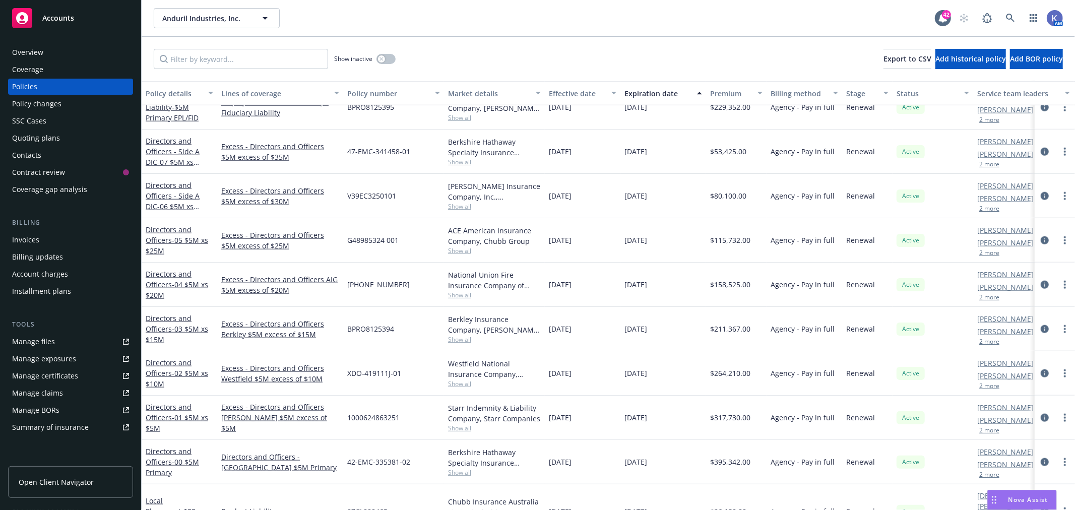
click at [550, 26] on div "Anduril Industries, Inc. Anduril Industries, Inc." at bounding box center [544, 18] width 781 height 20
